Goal: Task Accomplishment & Management: Use online tool/utility

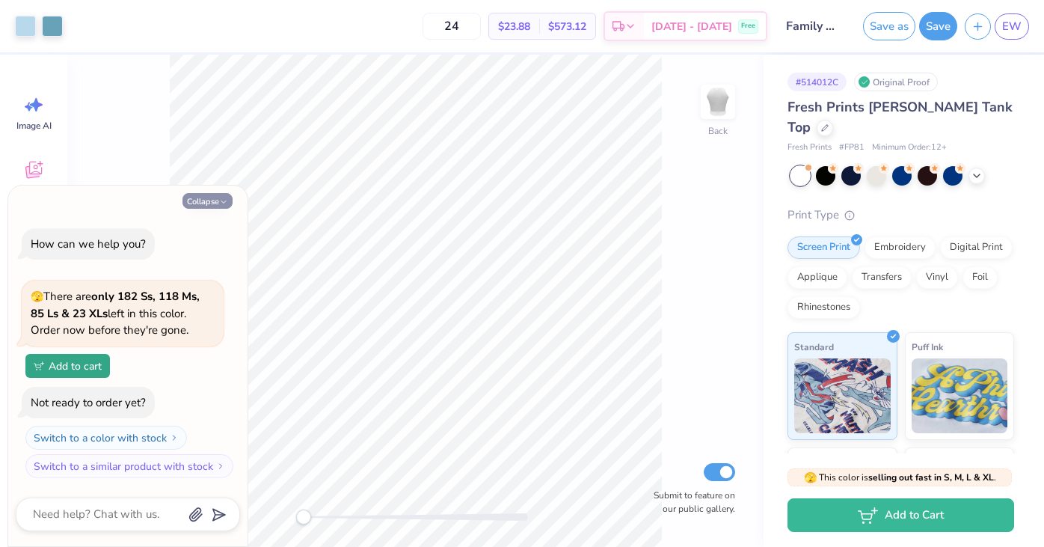
click at [194, 200] on button "Collapse" at bounding box center [208, 201] width 50 height 16
type textarea "x"
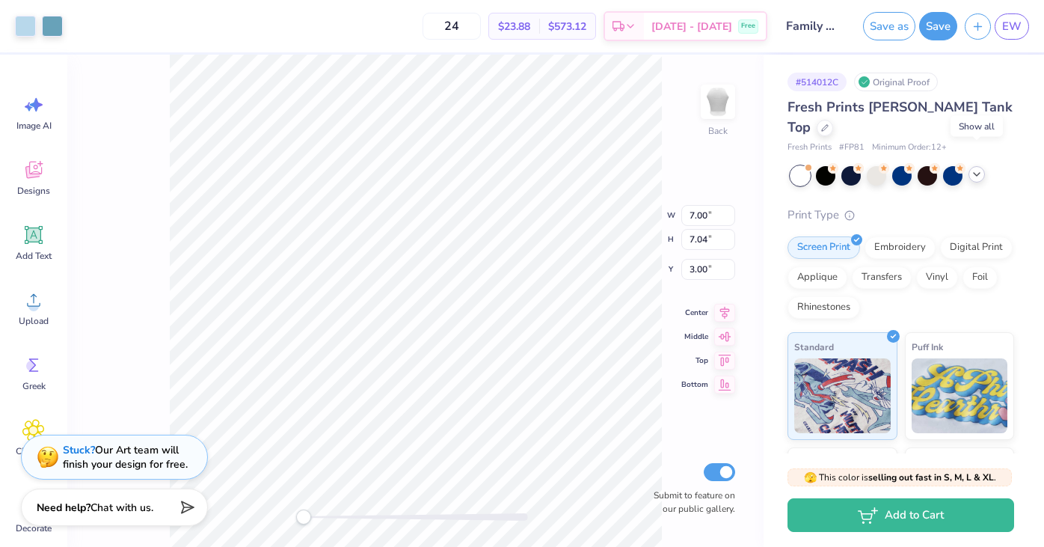
click at [976, 168] on icon at bounding box center [977, 174] width 12 height 12
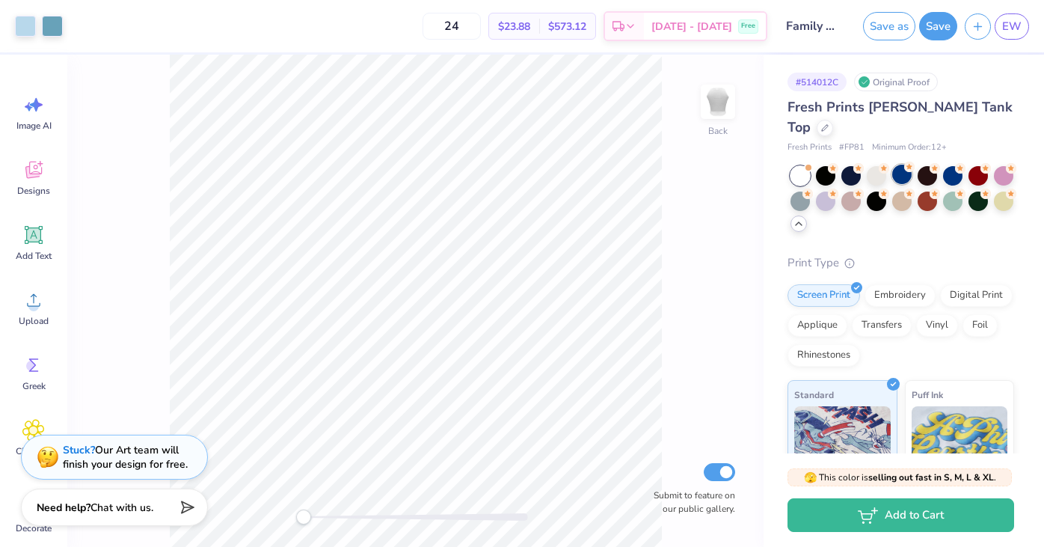
click at [910, 165] on div at bounding box center [901, 174] width 19 height 19
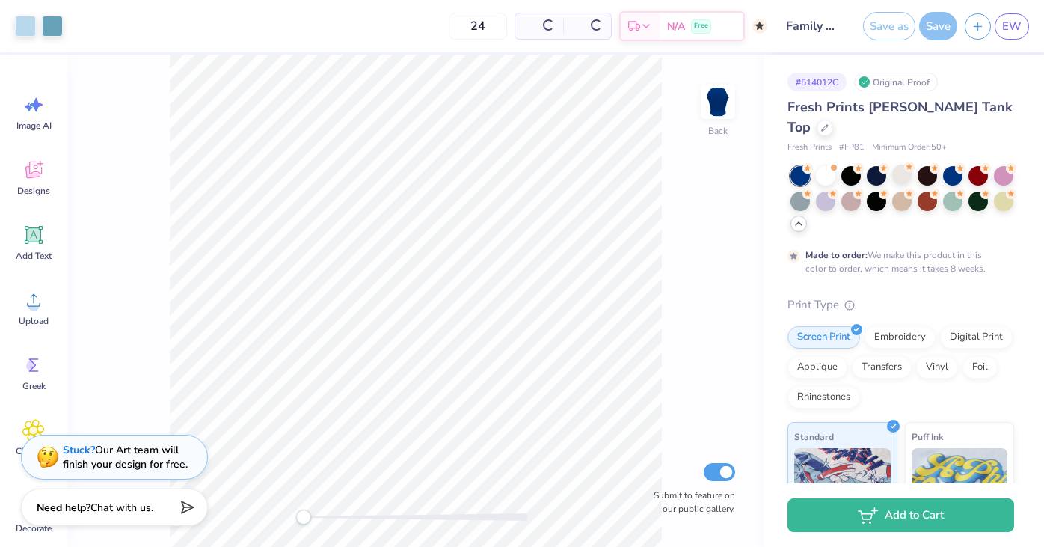
type input "50"
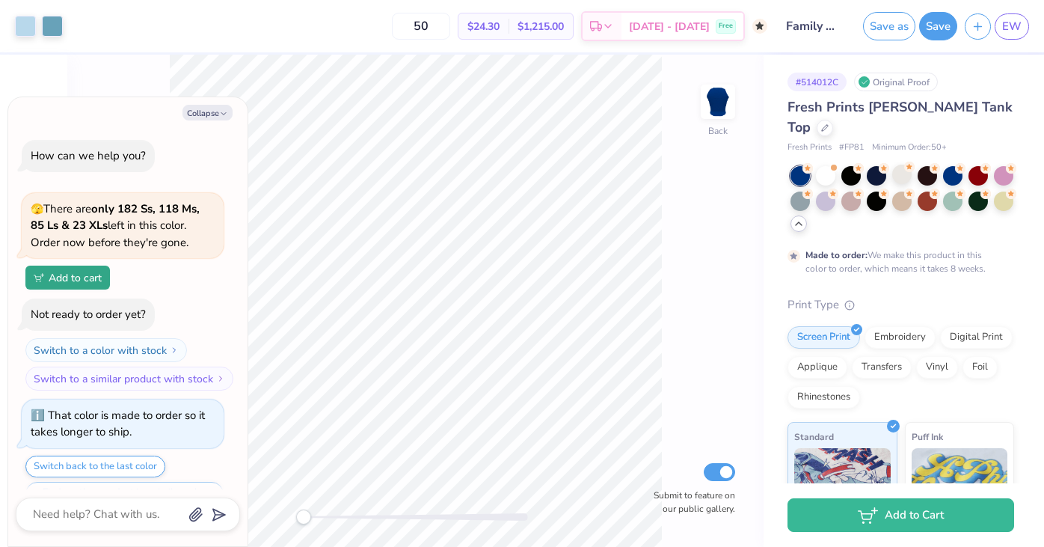
scroll to position [36, 0]
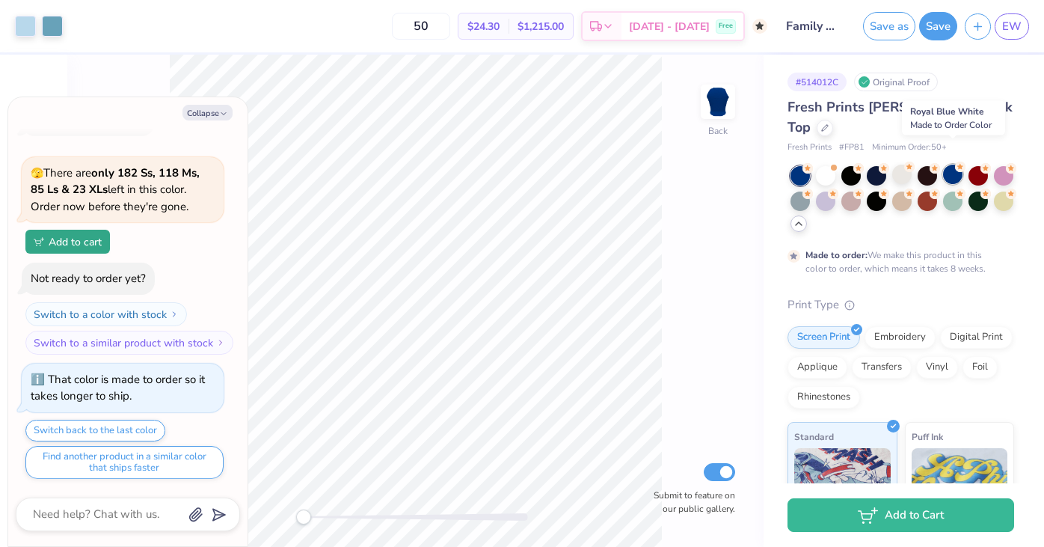
click at [954, 165] on div at bounding box center [952, 174] width 19 height 19
click at [933, 190] on div at bounding box center [927, 199] width 19 height 19
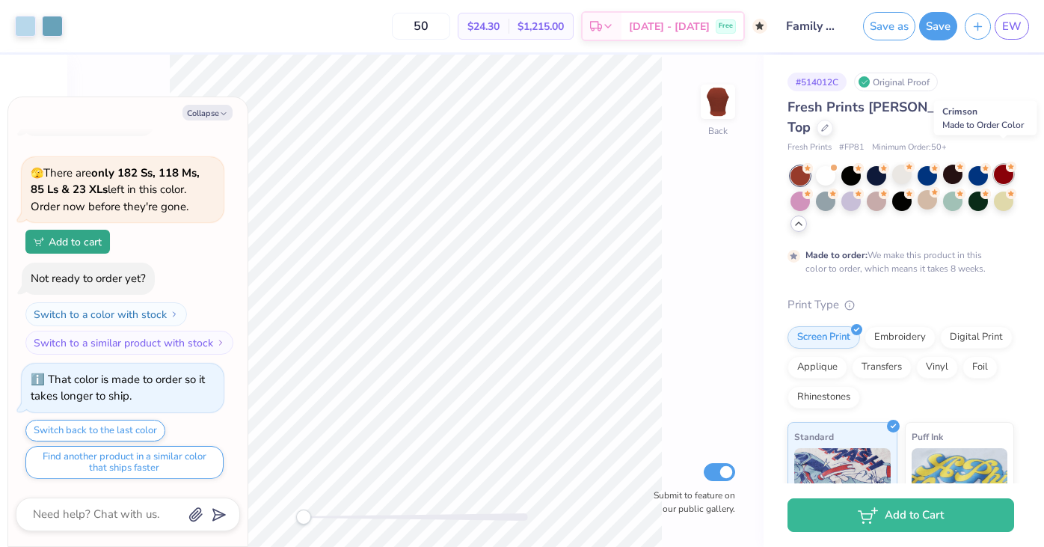
click at [1002, 165] on div at bounding box center [1003, 174] width 19 height 19
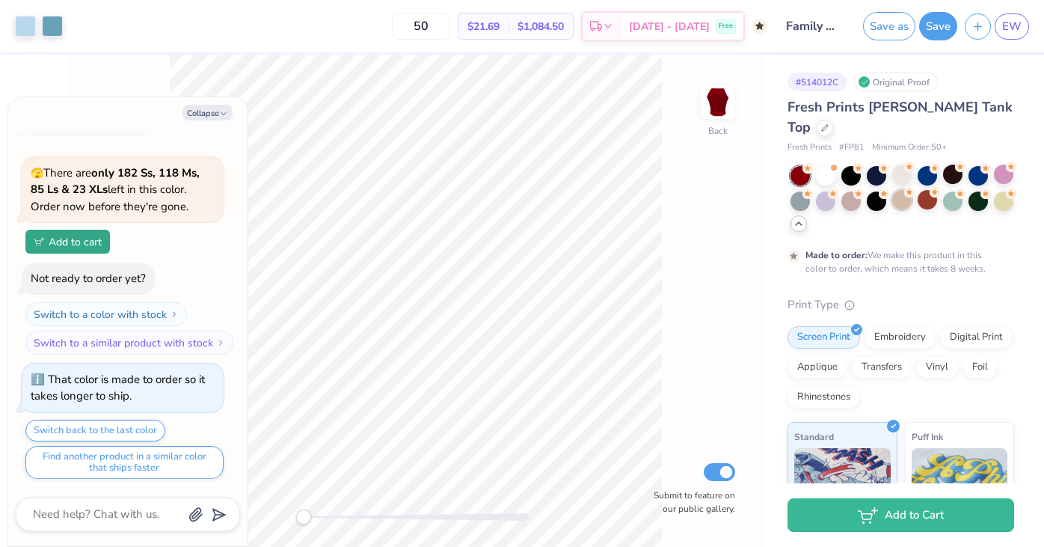
click at [909, 190] on div at bounding box center [901, 199] width 19 height 19
click at [883, 190] on div at bounding box center [876, 199] width 19 height 19
click at [954, 190] on div at bounding box center [952, 199] width 19 height 19
click at [808, 190] on div at bounding box center [800, 199] width 19 height 19
click at [922, 165] on div at bounding box center [927, 174] width 19 height 19
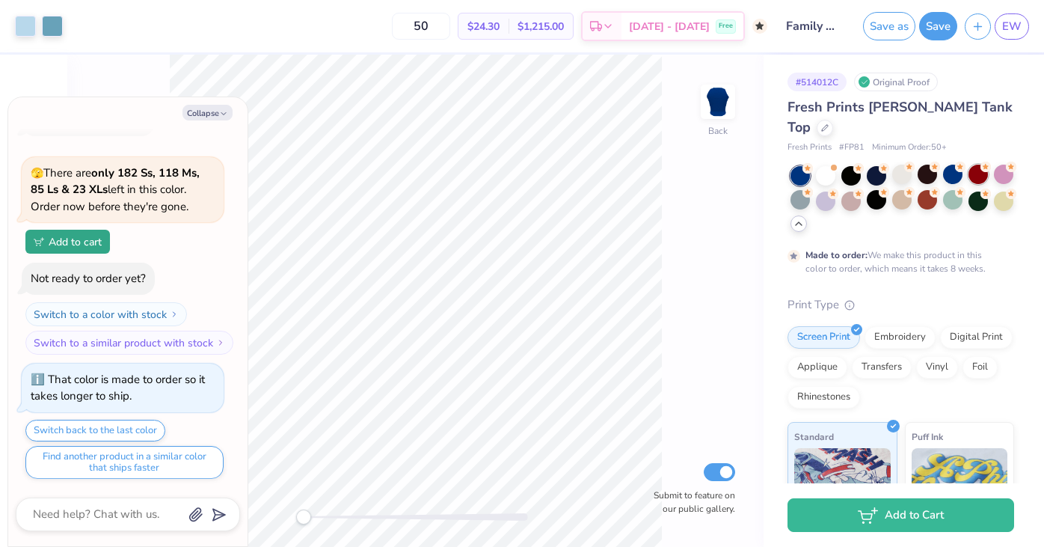
click at [983, 165] on div at bounding box center [978, 174] width 19 height 19
click at [977, 165] on div at bounding box center [978, 174] width 19 height 19
click at [877, 165] on div at bounding box center [876, 174] width 19 height 19
click at [827, 165] on div at bounding box center [825, 174] width 19 height 19
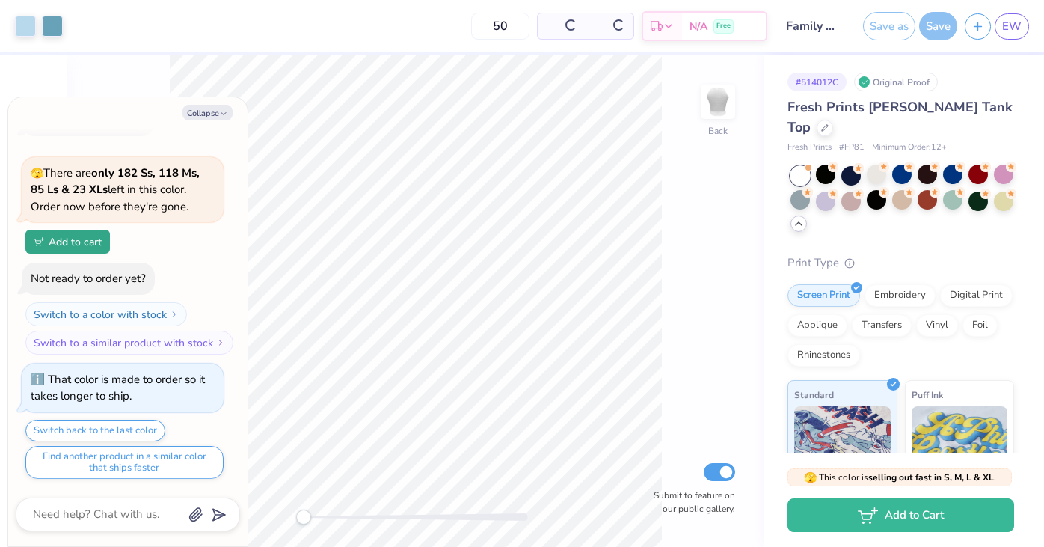
scroll to position [346, 0]
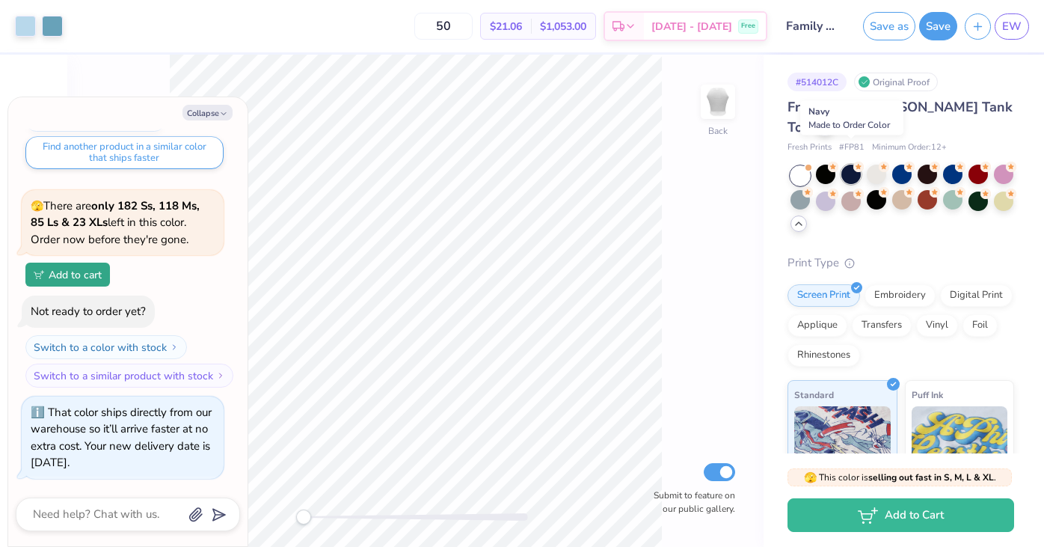
click at [853, 165] on div at bounding box center [851, 174] width 19 height 19
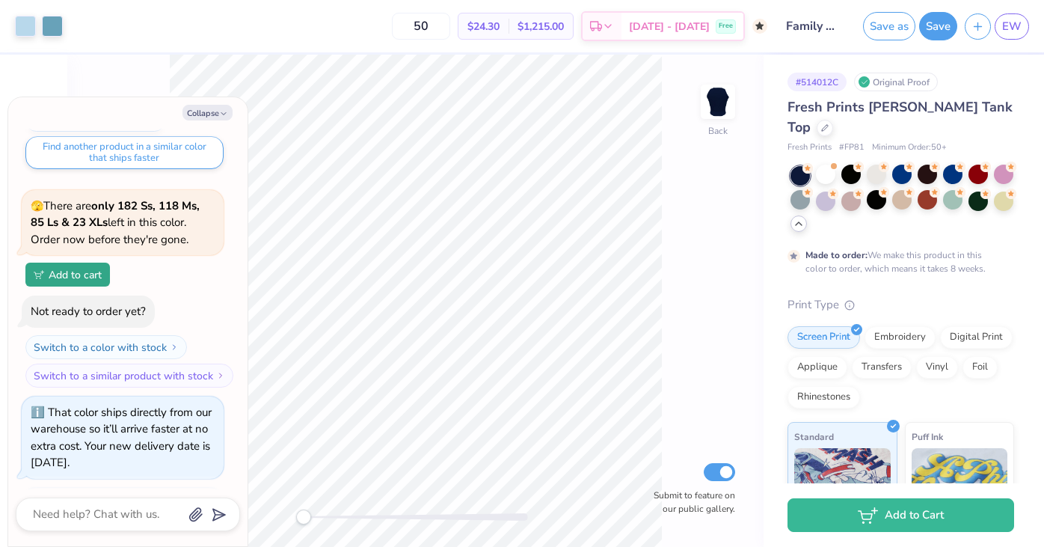
scroll to position [487, 0]
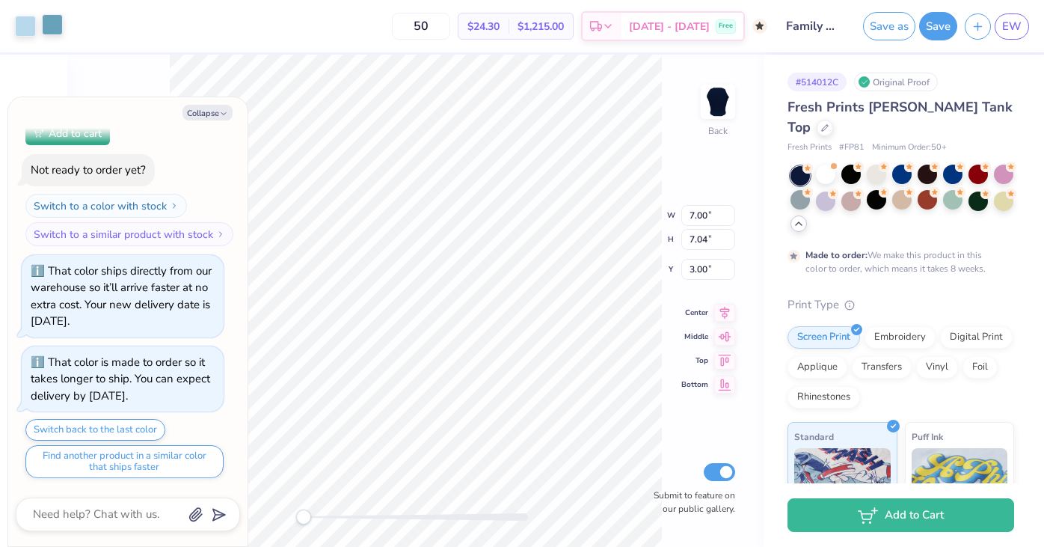
click at [57, 28] on div at bounding box center [52, 24] width 21 height 21
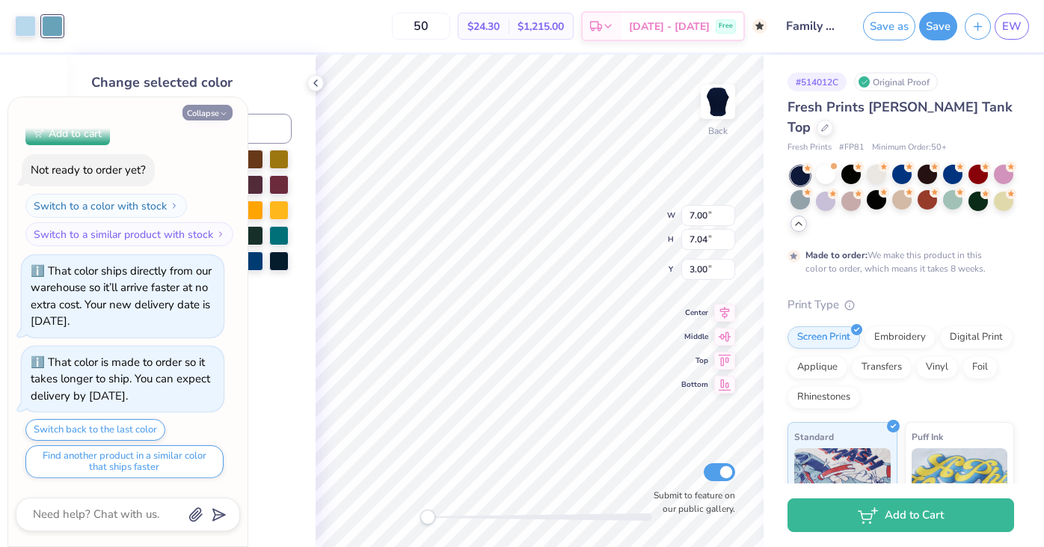
click at [212, 114] on button "Collapse" at bounding box center [208, 113] width 50 height 16
type textarea "x"
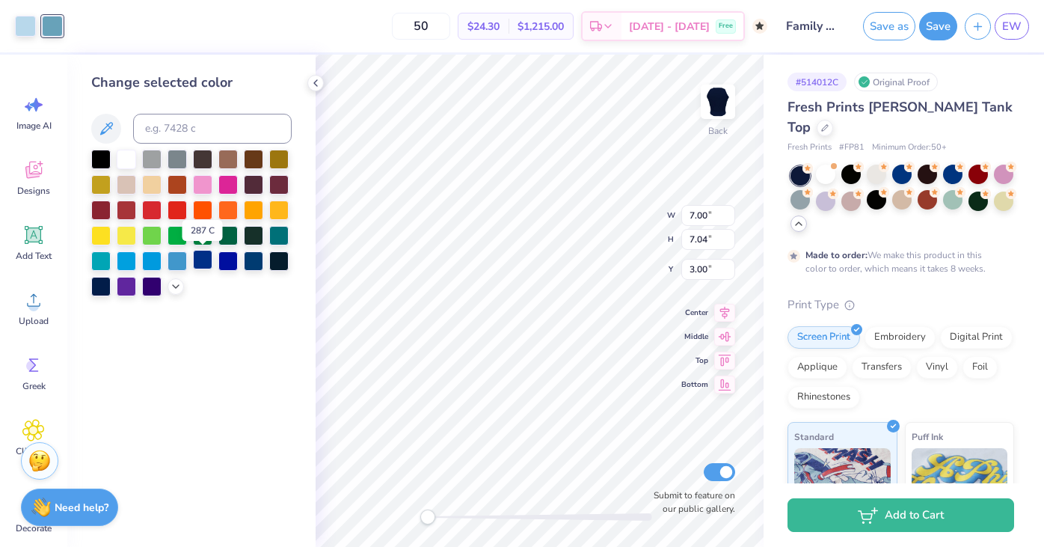
click at [204, 260] on div at bounding box center [202, 259] width 19 height 19
click at [169, 287] on div at bounding box center [176, 285] width 16 height 16
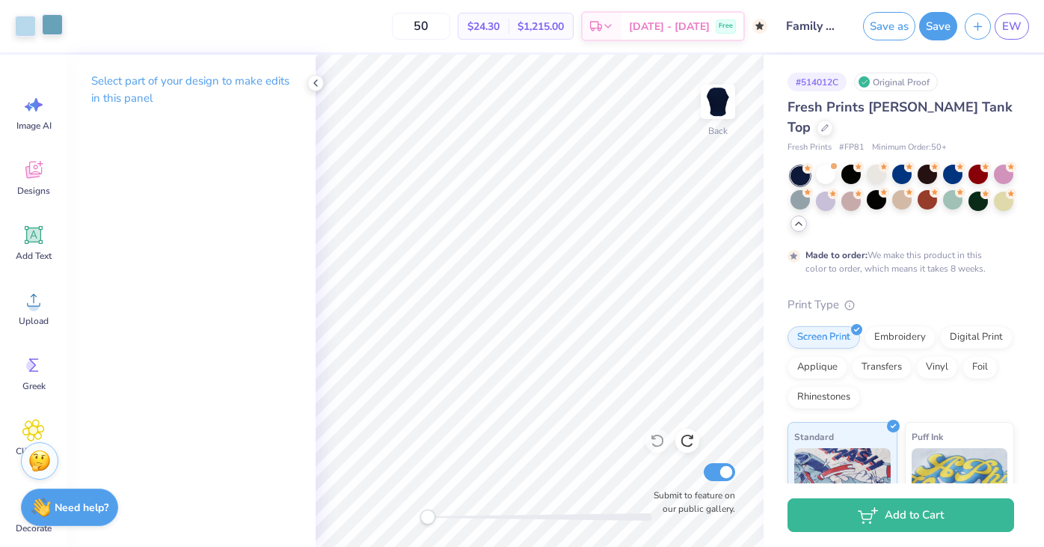
click at [58, 27] on div at bounding box center [52, 24] width 21 height 21
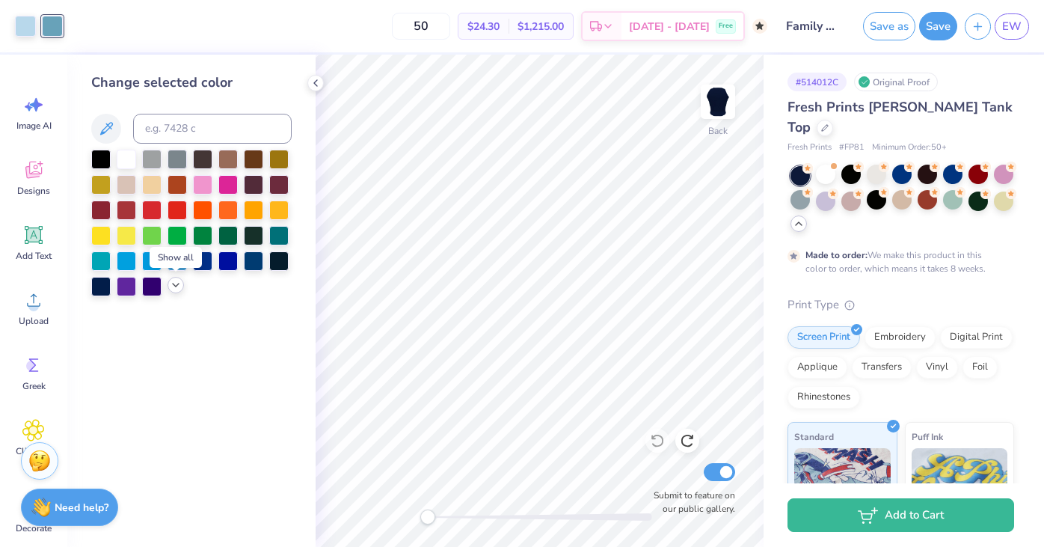
click at [173, 282] on icon at bounding box center [176, 285] width 12 height 12
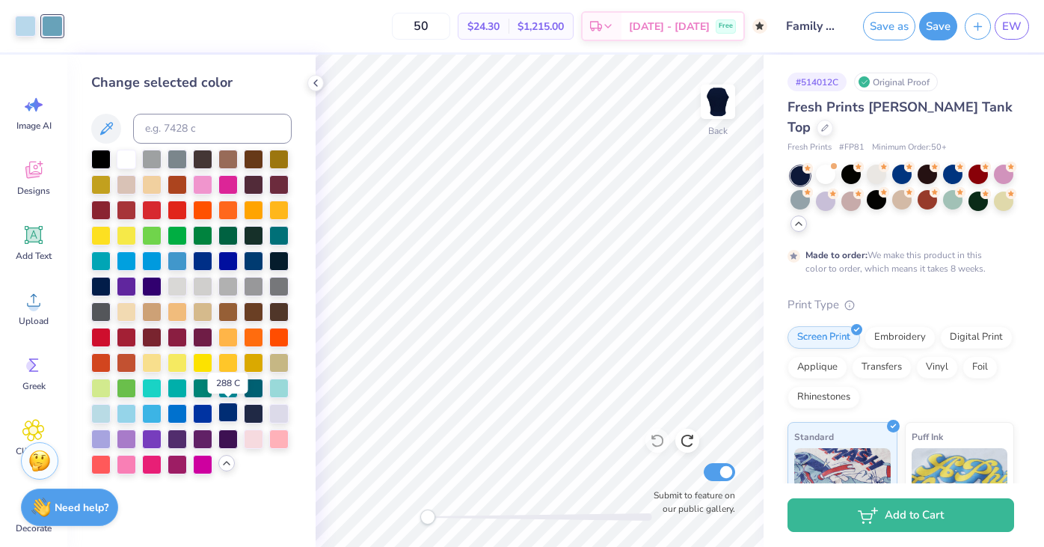
click at [229, 411] on div at bounding box center [227, 411] width 19 height 19
click at [28, 25] on div at bounding box center [25, 24] width 21 height 21
click at [53, 22] on div at bounding box center [52, 24] width 21 height 21
click at [182, 133] on input at bounding box center [212, 129] width 159 height 30
type input "290"
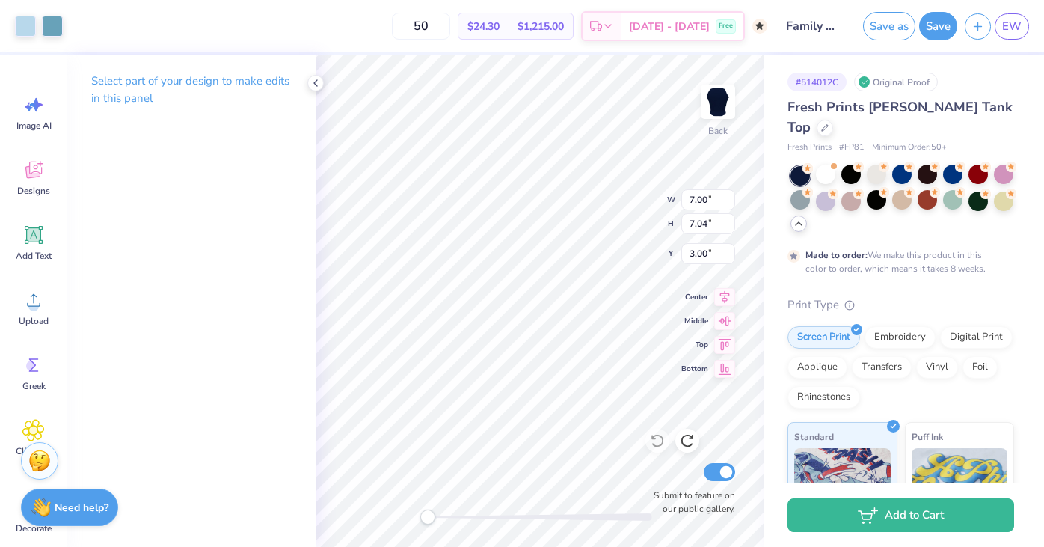
click at [554, 287] on body "Art colors 50 $24.30 Per Item $1,215.00 Total Est. Delivery Nov 4 - 7 Free Desi…" at bounding box center [522, 273] width 1044 height 547
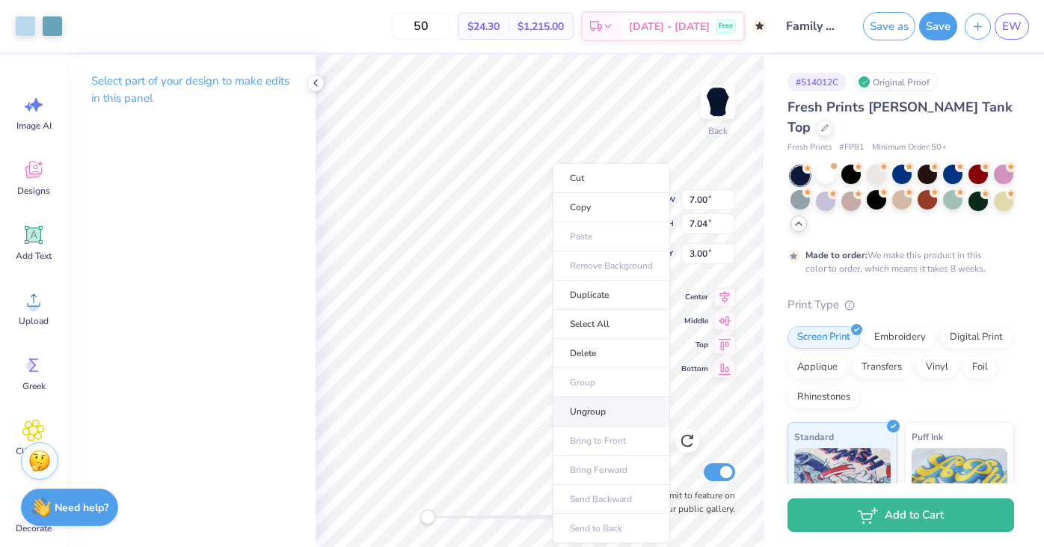
click at [607, 415] on li "Ungroup" at bounding box center [611, 411] width 117 height 29
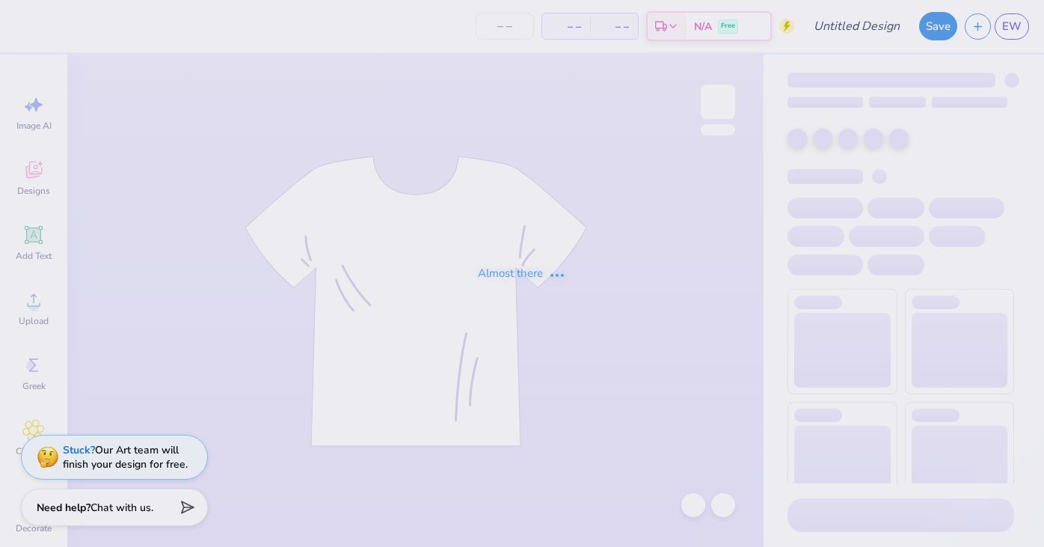
type input "Family Weekend"
type input "50"
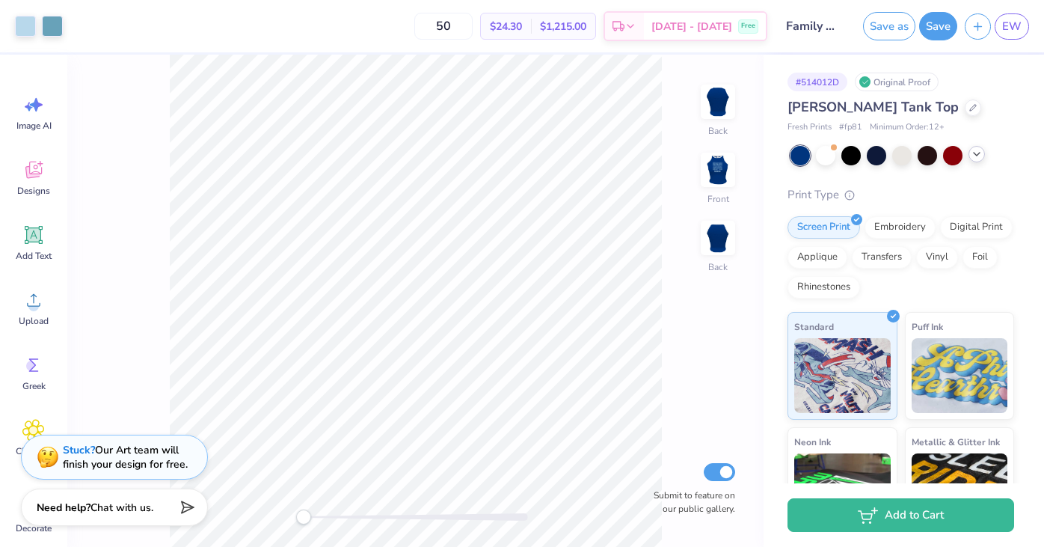
click at [973, 157] on icon at bounding box center [977, 154] width 12 height 12
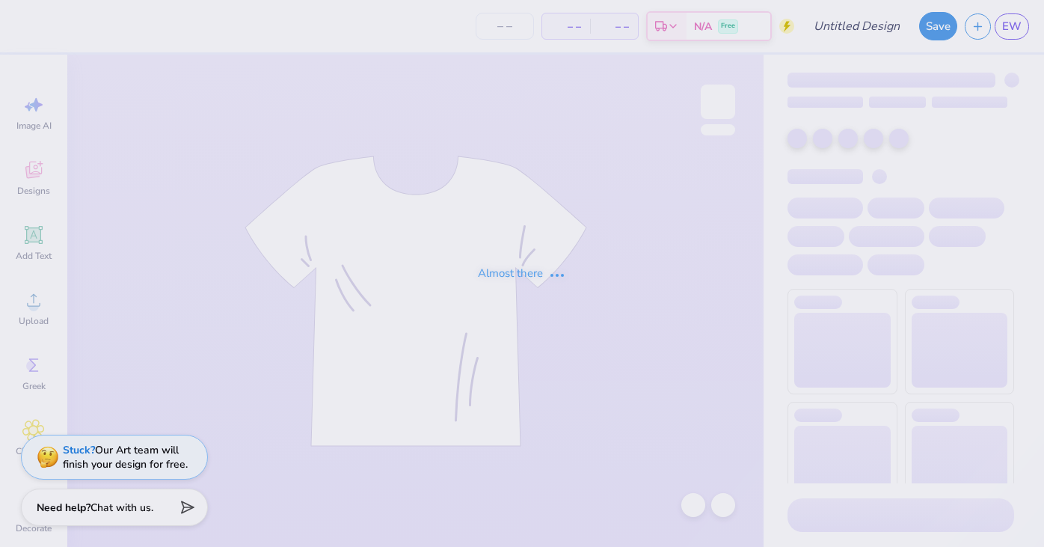
type input "Family Weekend"
type input "50"
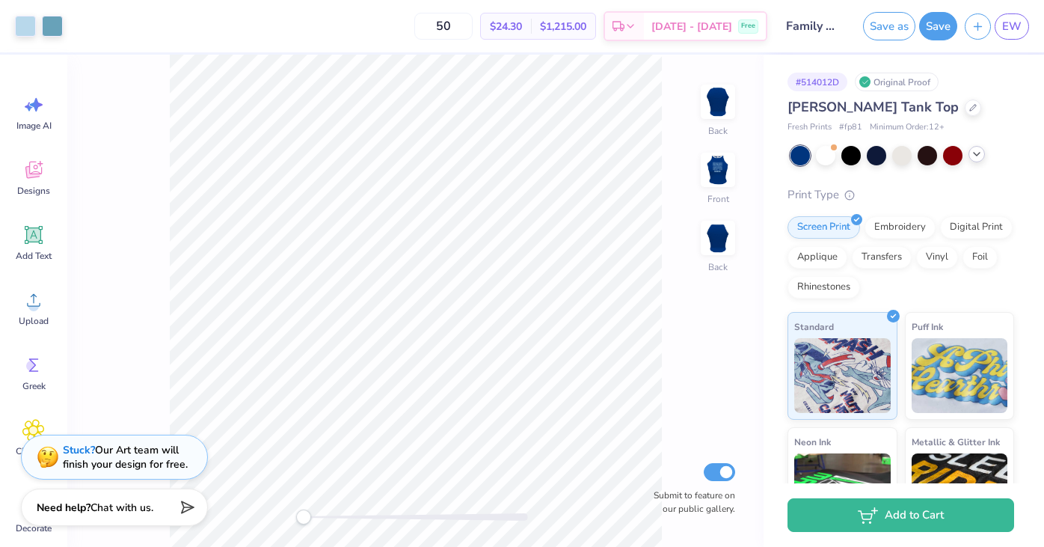
click at [977, 154] on icon at bounding box center [977, 154] width 12 height 12
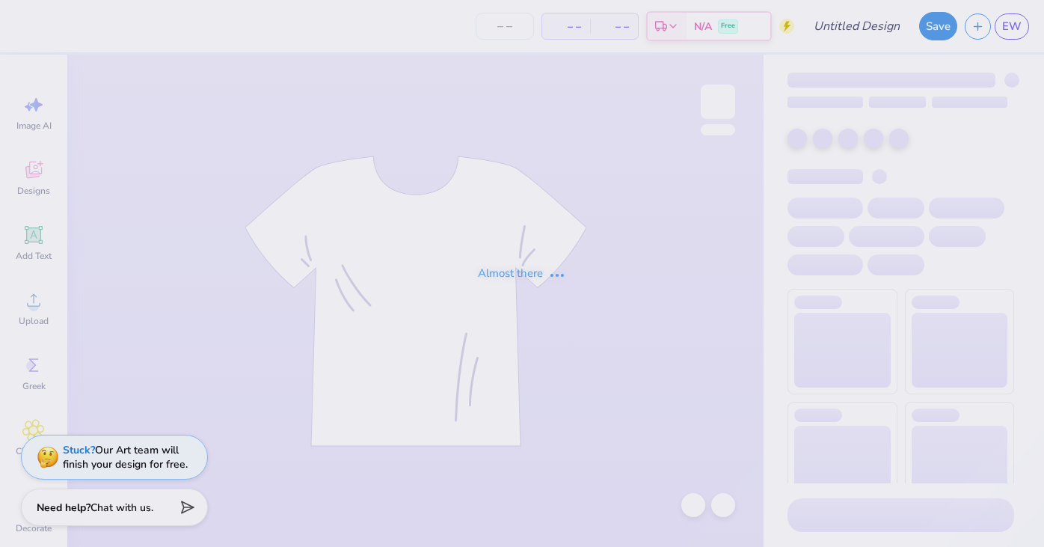
type input "Family Weekend"
type input "50"
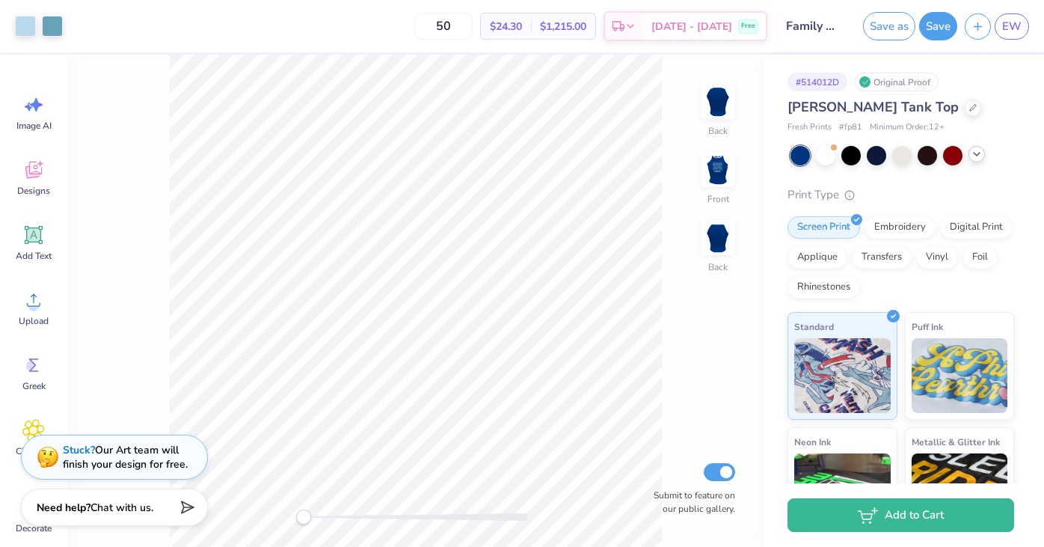
click at [978, 156] on icon at bounding box center [977, 154] width 12 height 12
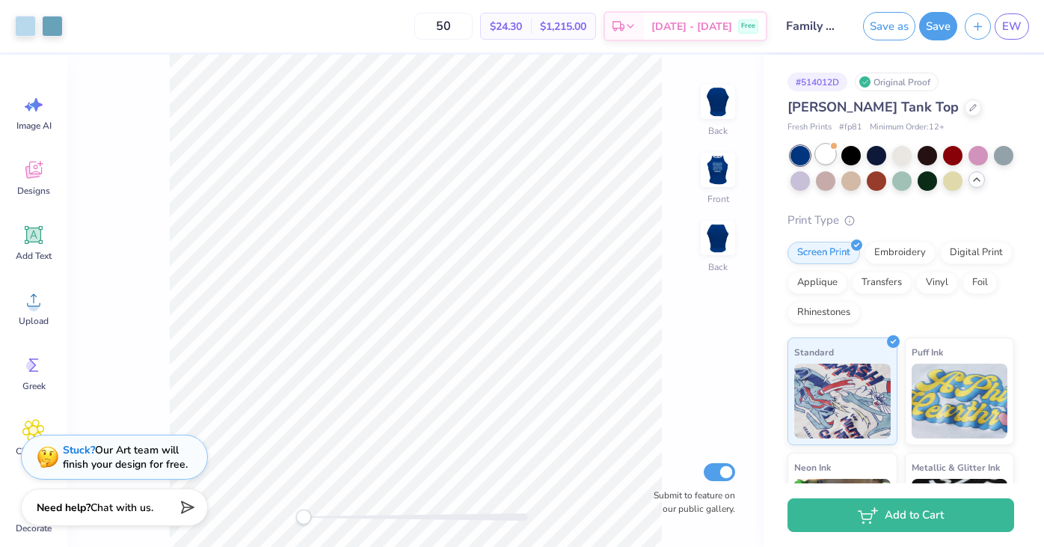
click at [826, 155] on div at bounding box center [825, 153] width 19 height 19
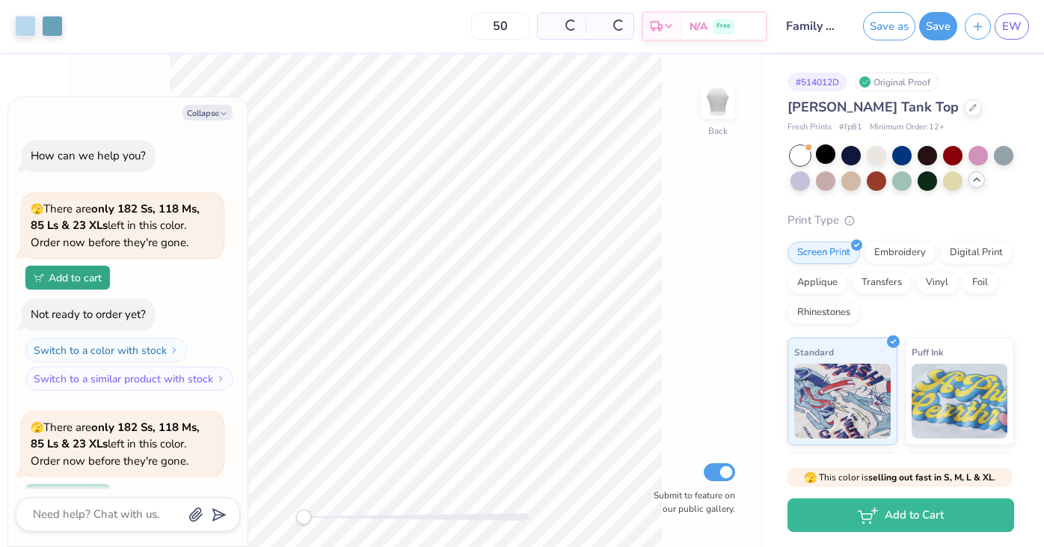
scroll to position [130, 0]
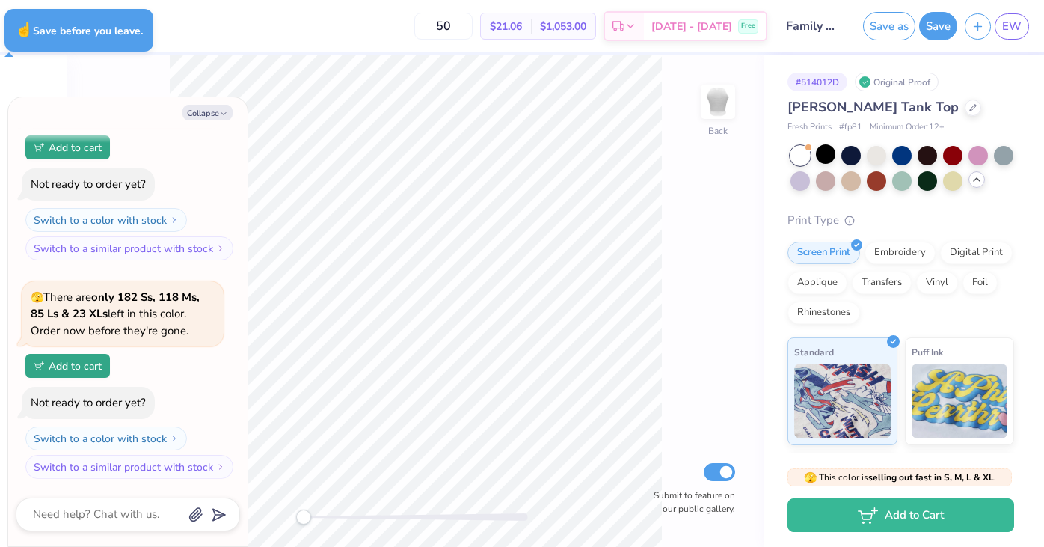
type textarea "x"
